Goal: Task Accomplishment & Management: Manage account settings

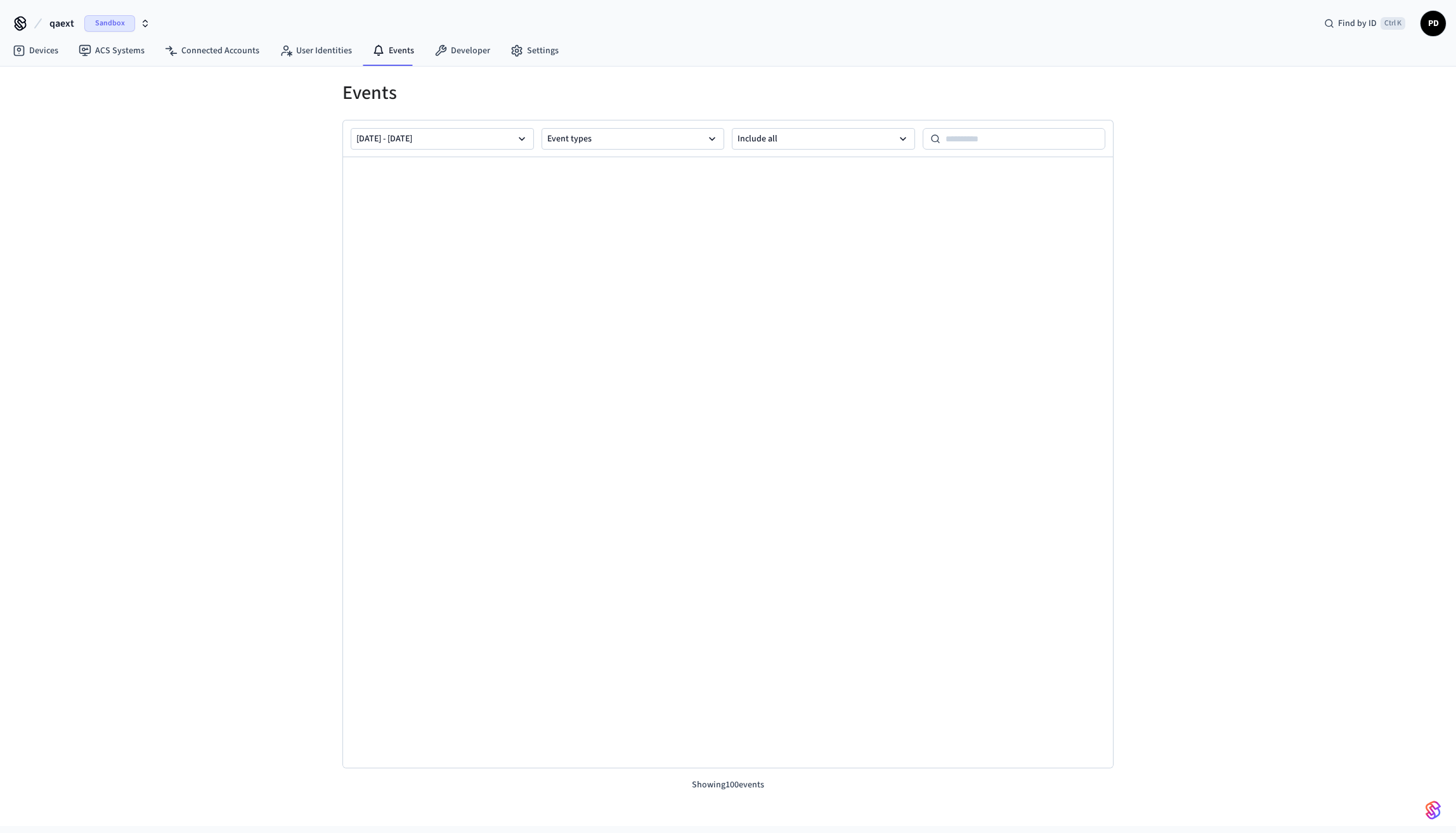
scroll to position [3019, 0]
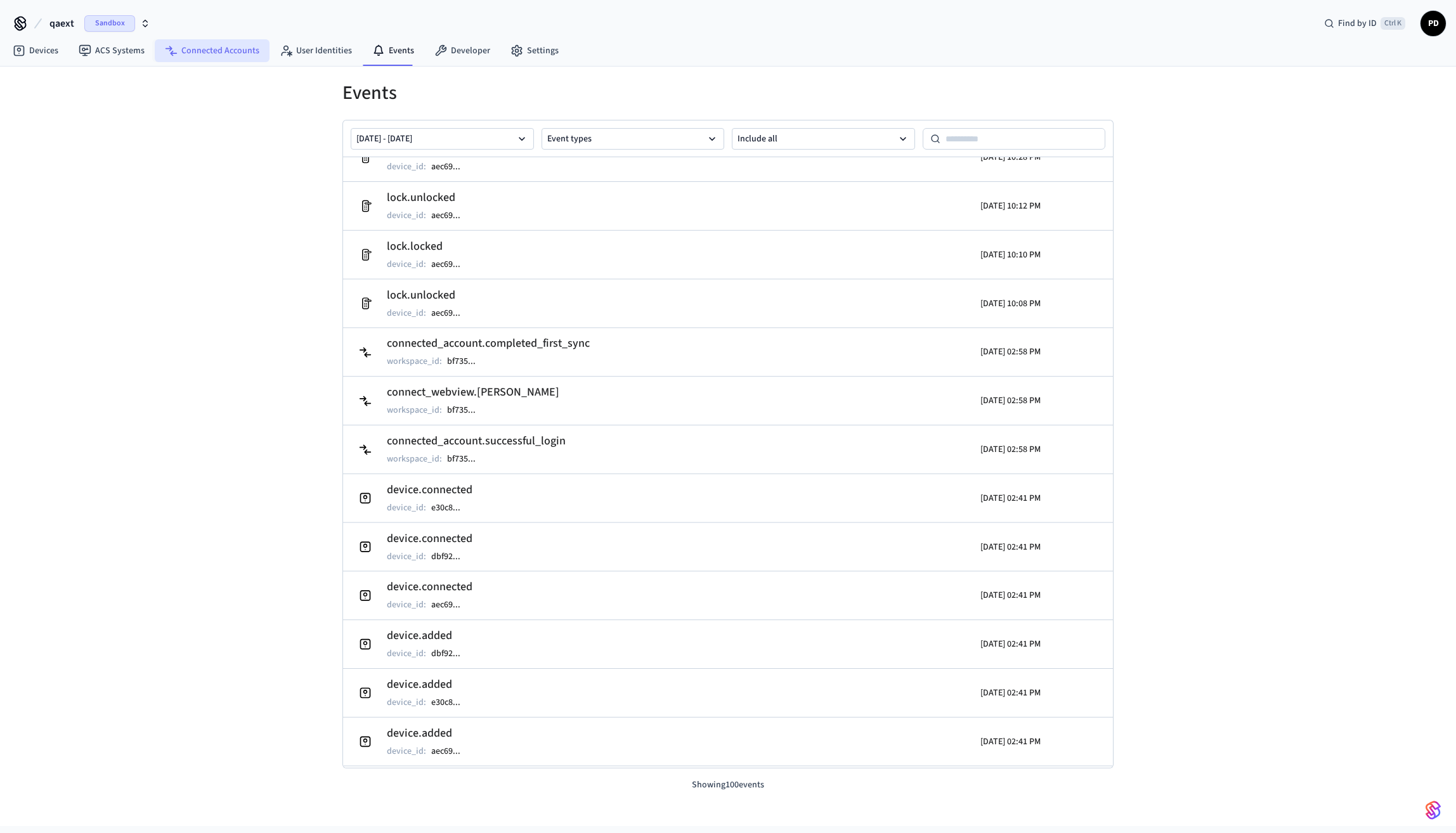
drag, startPoint x: 259, startPoint y: 38, endPoint x: 238, endPoint y: 62, distance: 31.9
click at [246, 54] on nav "Devices ACS Systems Connected Accounts User Identities Events Developer Settings" at bounding box center [285, 51] width 566 height 29
click at [238, 62] on nav "Devices ACS Systems Connected Accounts User Identities Events Developer Settings" at bounding box center [285, 51] width 566 height 29
click at [240, 57] on link "Connected Accounts" at bounding box center [212, 51] width 115 height 23
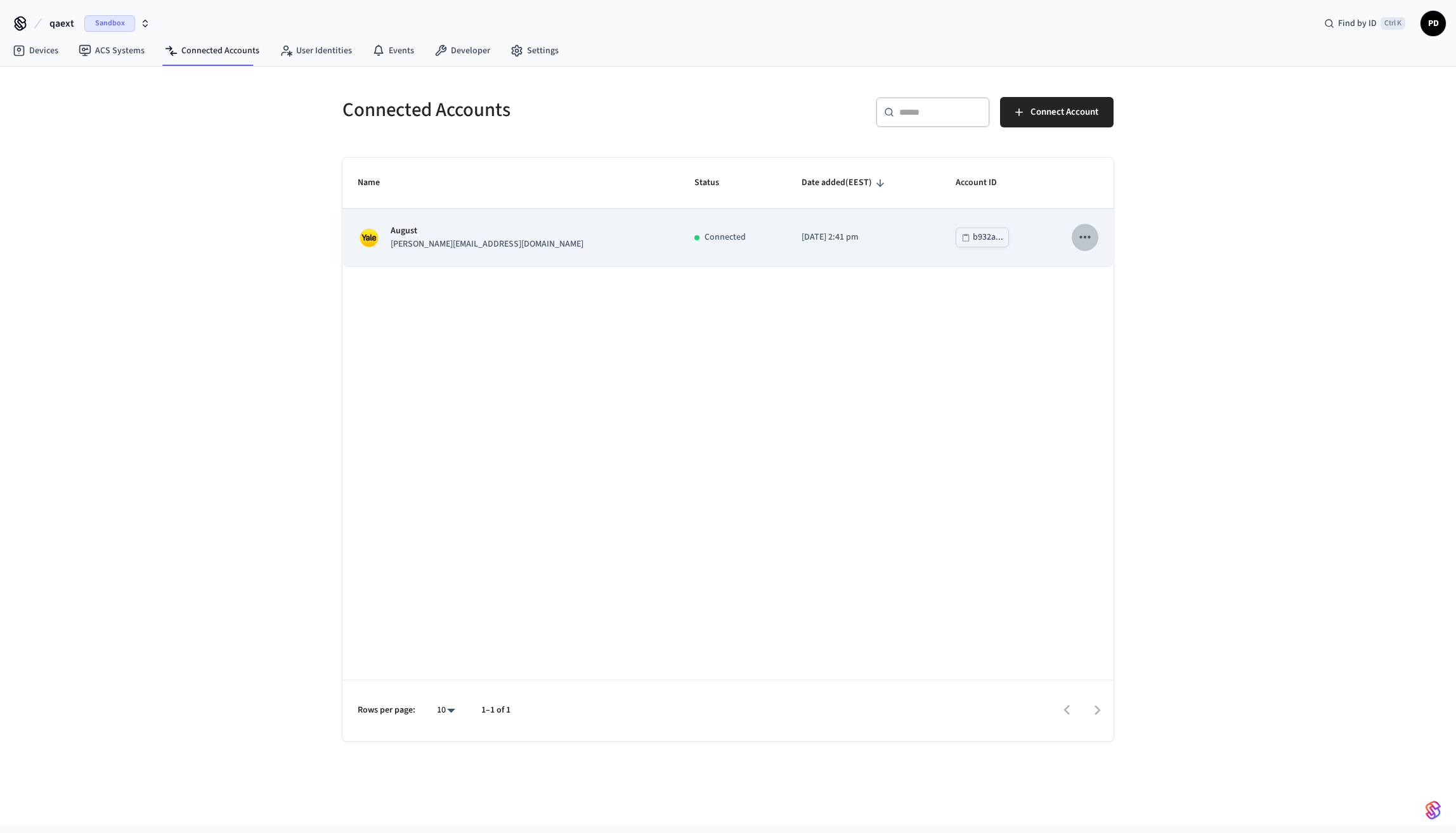
click at [1086, 239] on icon "sticky table" at bounding box center [1084, 236] width 16 height 16
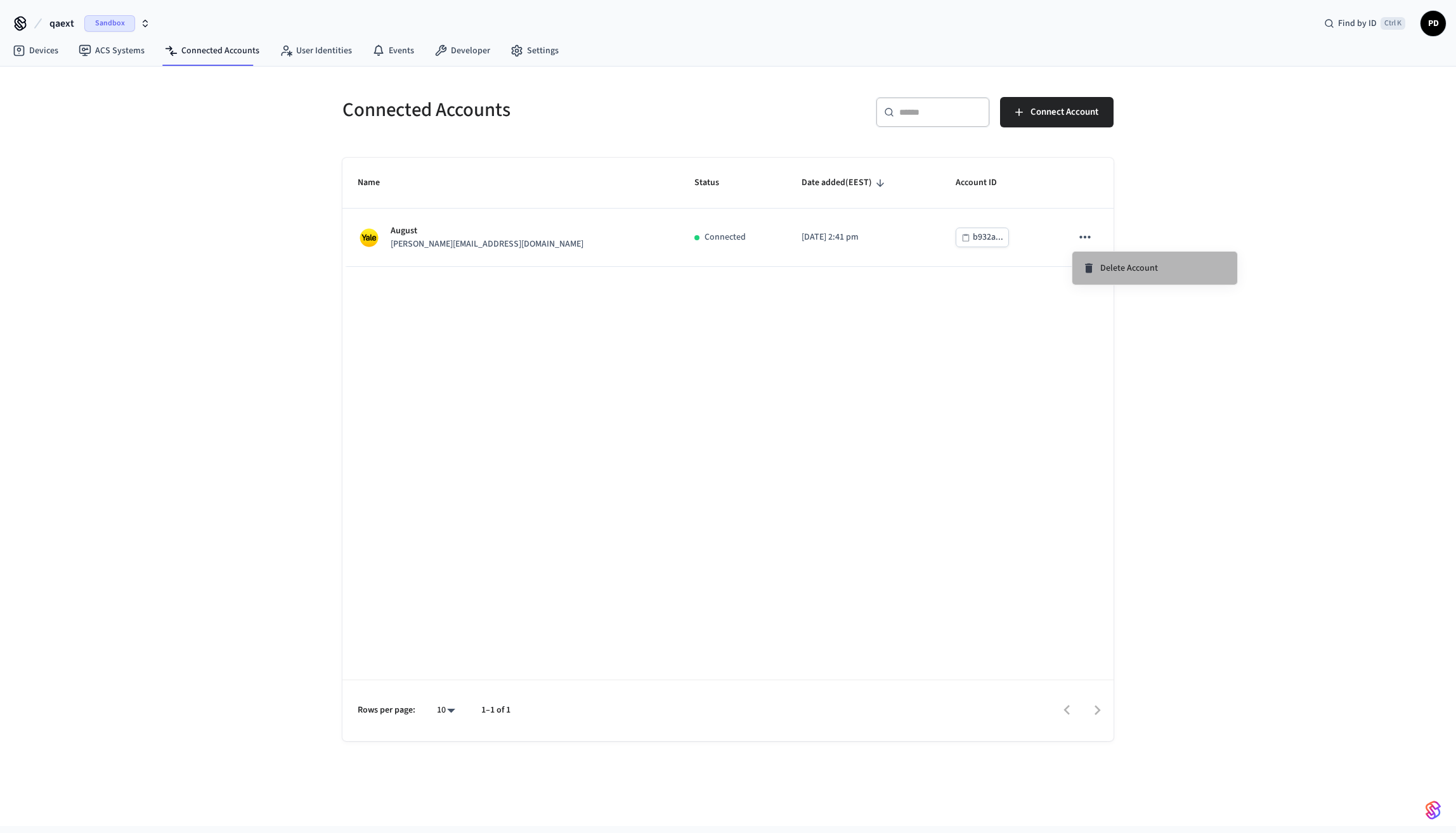
click at [1118, 274] on span "Delete Account" at bounding box center [1129, 268] width 57 height 13
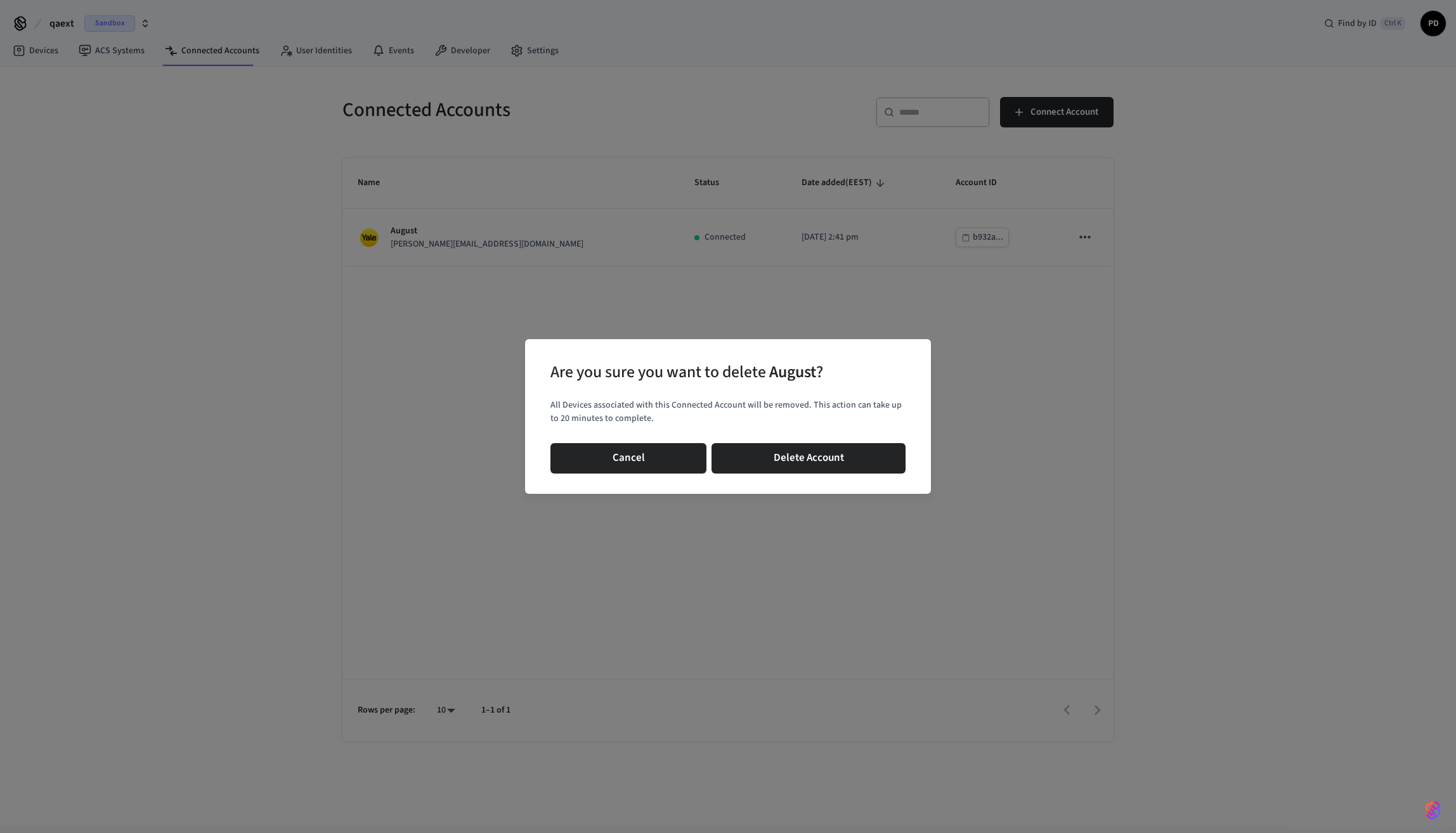
click at [847, 441] on div "Cancel Delete Account" at bounding box center [728, 458] width 355 height 40
click at [831, 455] on button "Delete Account" at bounding box center [809, 459] width 194 height 31
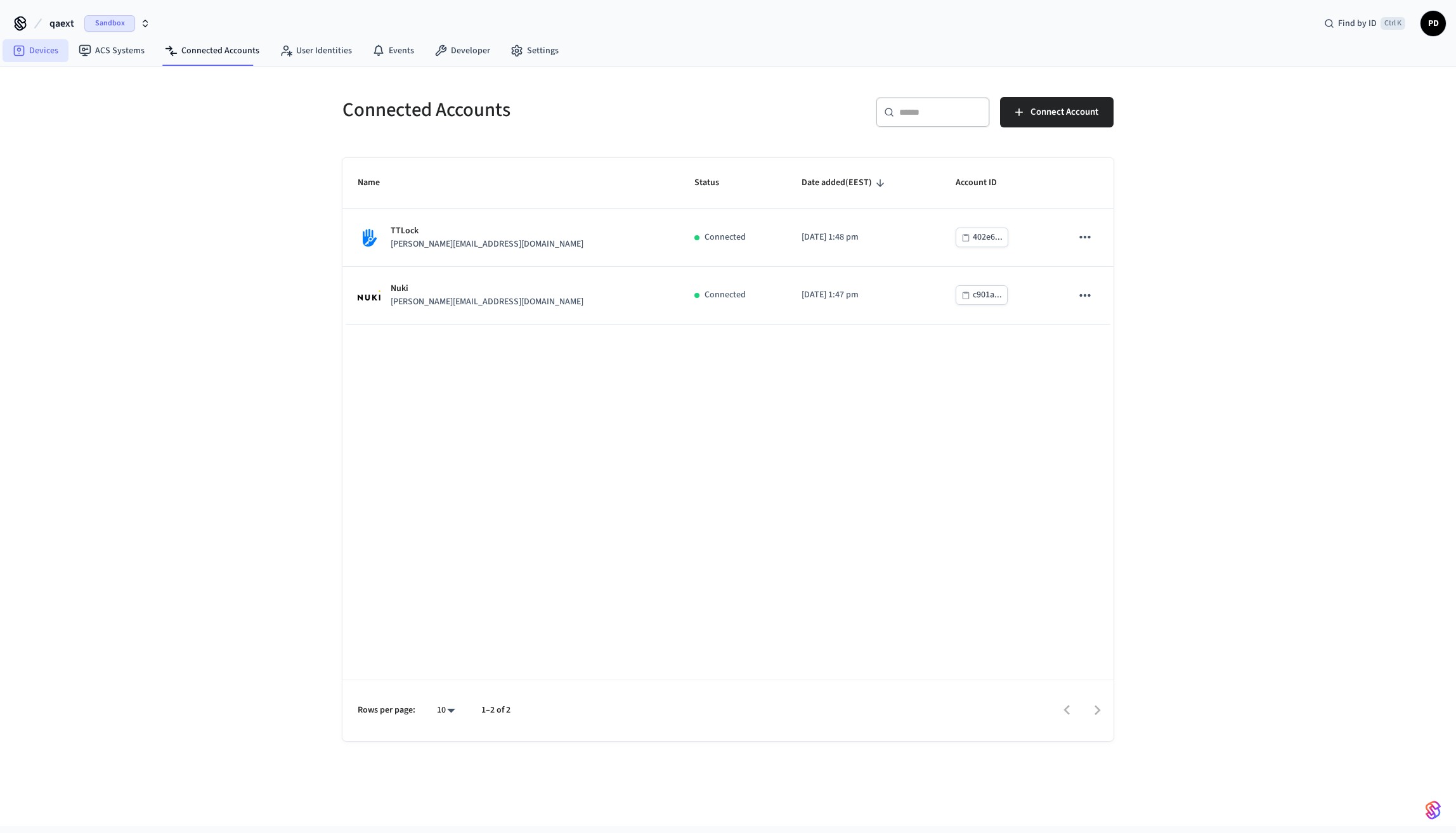
click at [50, 48] on link "Devices" at bounding box center [35, 51] width 66 height 23
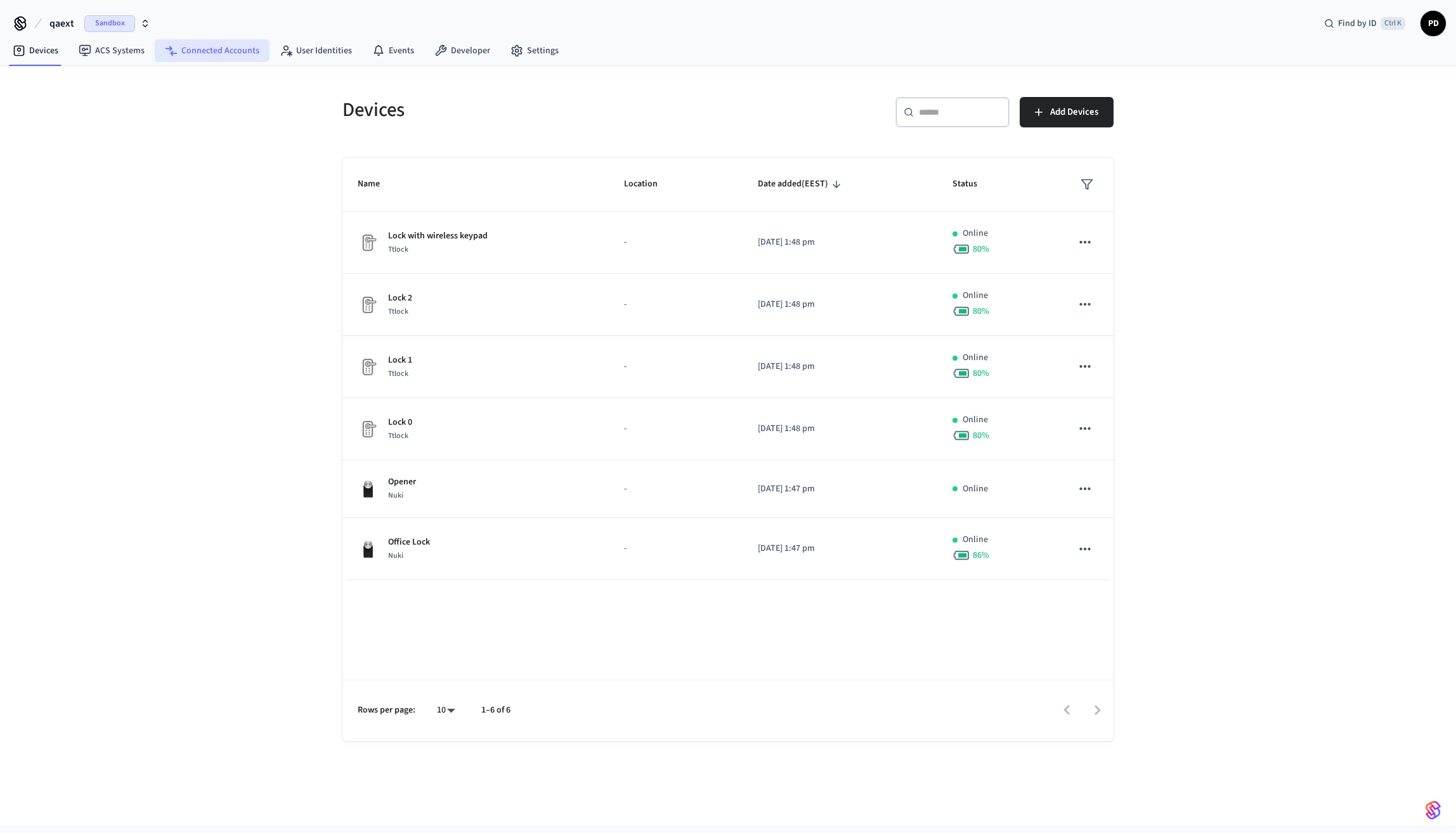
click at [185, 55] on link "Connected Accounts" at bounding box center [212, 51] width 115 height 23
